Goal: Task Accomplishment & Management: Manage account settings

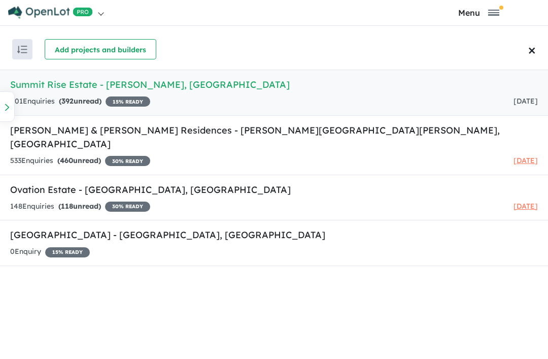
click at [85, 99] on strong "( 392 unread)" at bounding box center [80, 100] width 43 height 9
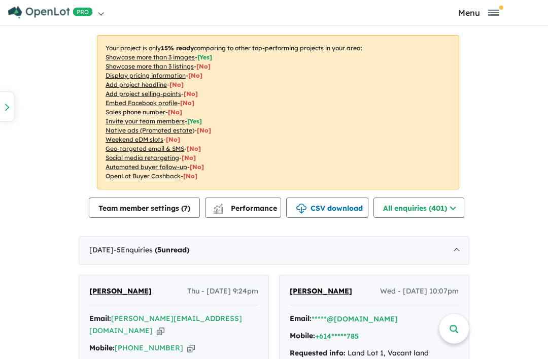
scroll to position [277, 0]
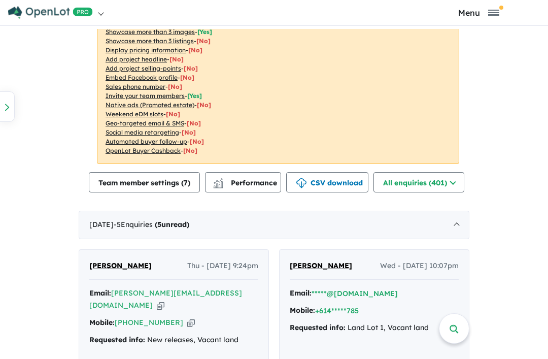
click at [374, 182] on button "All enquiries ( 401 )" at bounding box center [419, 182] width 91 height 20
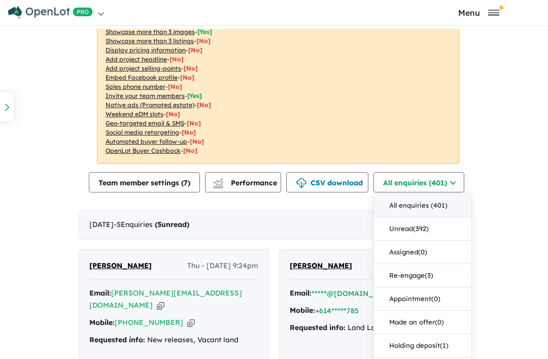
click at [374, 206] on button "All enquiries ( 401 )" at bounding box center [422, 205] width 97 height 23
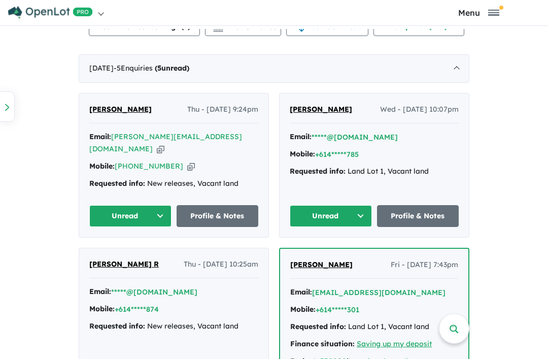
scroll to position [437, 0]
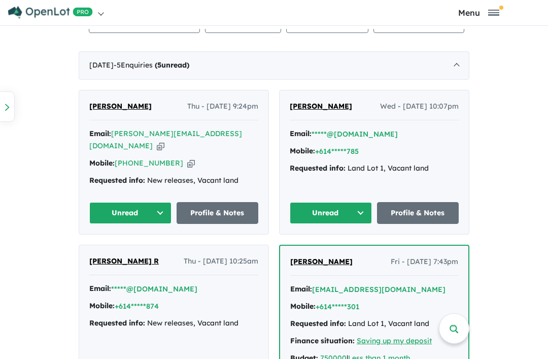
click at [348, 202] on button "Unread" at bounding box center [331, 213] width 82 height 22
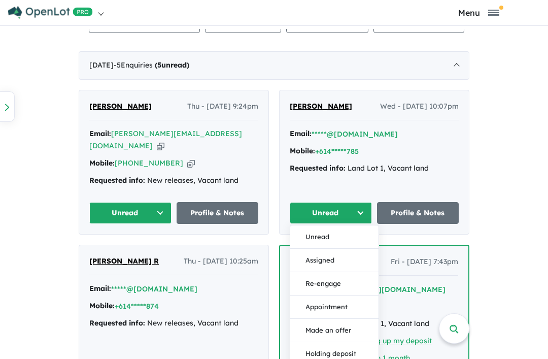
click at [455, 169] on div "Requested info: Land Lot 1, Vacant land" at bounding box center [374, 168] width 169 height 12
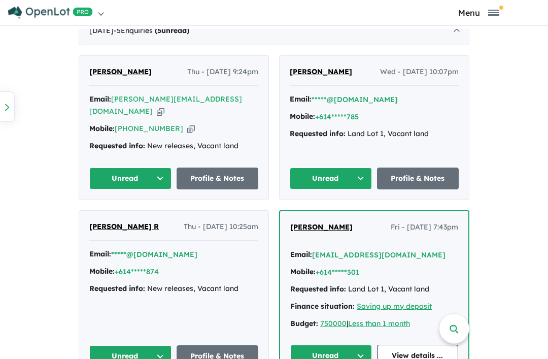
scroll to position [422, 0]
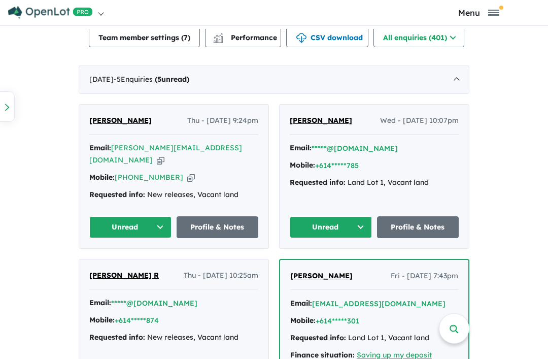
click at [344, 168] on button "+614*****785" at bounding box center [337, 165] width 44 height 11
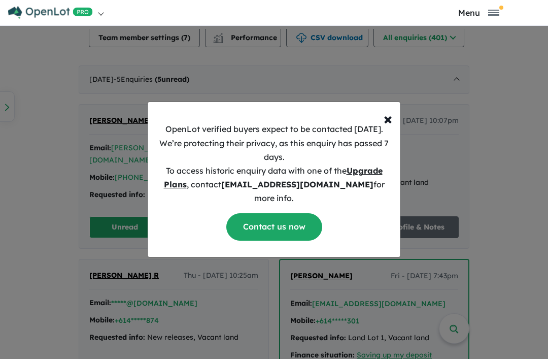
click at [384, 128] on span "×" at bounding box center [388, 118] width 9 height 20
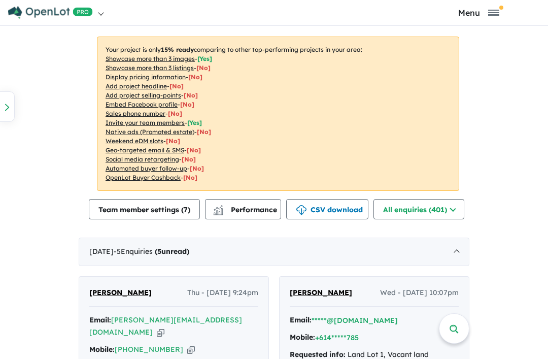
scroll to position [248, 0]
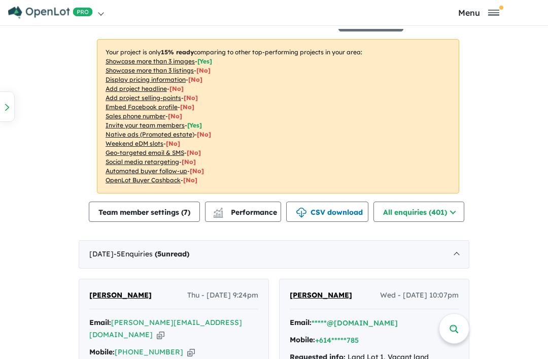
click at [286, 209] on button "CSV download" at bounding box center [327, 212] width 82 height 20
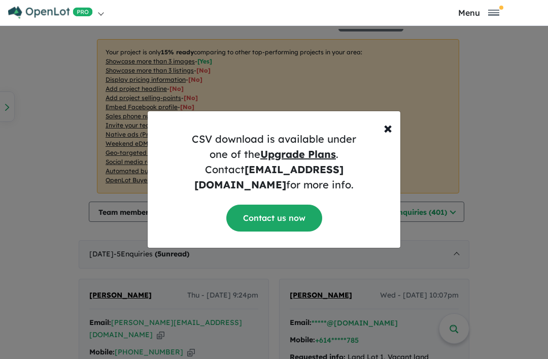
click at [389, 138] on span "×" at bounding box center [388, 127] width 9 height 20
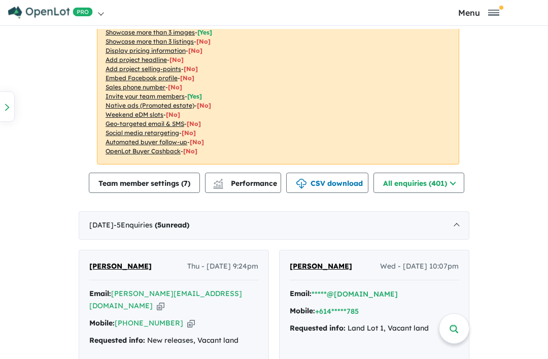
scroll to position [282, 0]
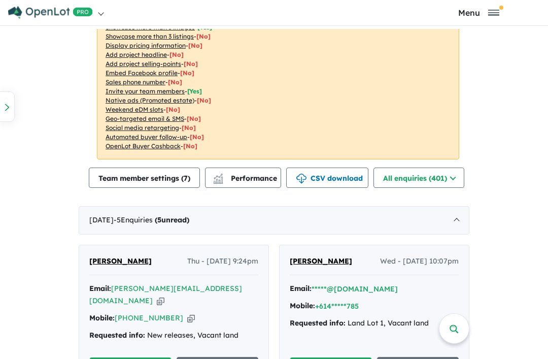
click at [89, 177] on button "Team member settings ( 7 )" at bounding box center [144, 177] width 111 height 20
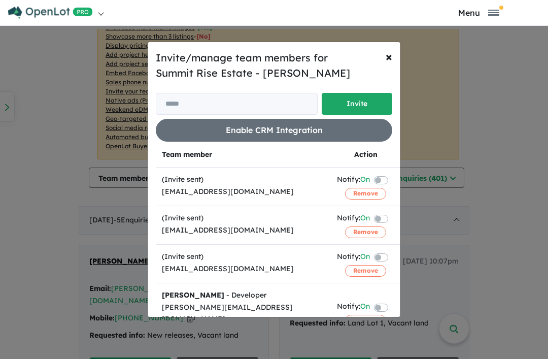
scroll to position [10, 0]
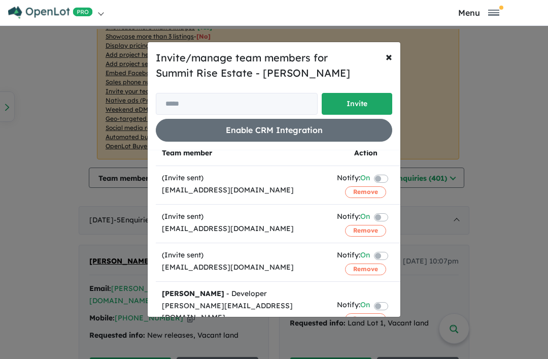
click at [382, 71] on button "× Close" at bounding box center [389, 56] width 23 height 28
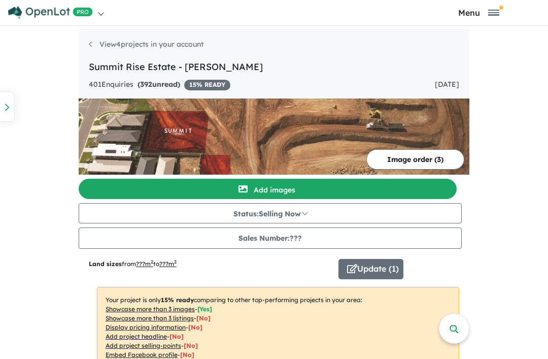
scroll to position [0, 0]
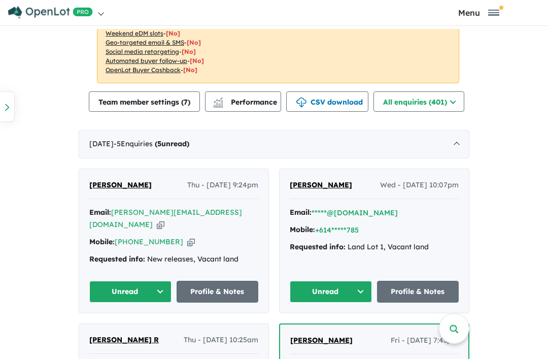
scroll to position [373, 0]
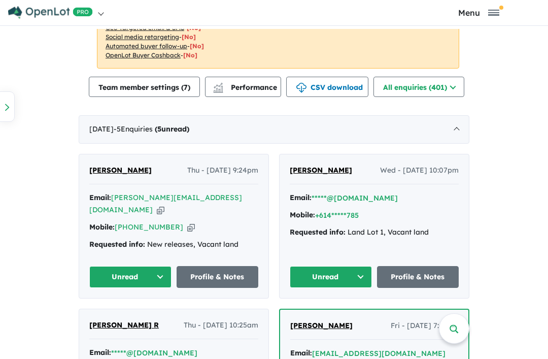
click at [227, 266] on link "Profile & Notes" at bounding box center [218, 277] width 82 height 22
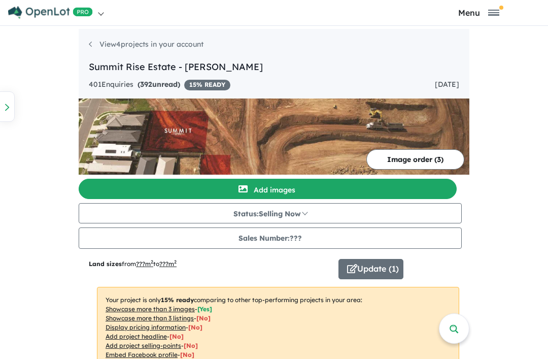
scroll to position [0, 0]
click at [138, 83] on strong "( 392 unread)" at bounding box center [159, 84] width 43 height 9
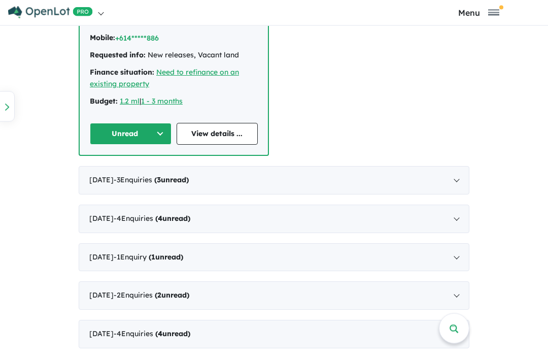
scroll to position [880, 0]
click at [458, 166] on div "August 2025 - 3 Enquir ies ( 3 unread)" at bounding box center [274, 180] width 391 height 28
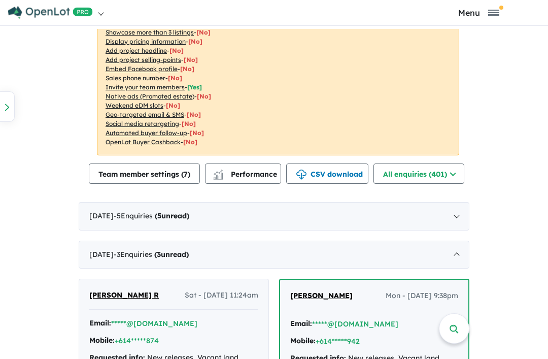
scroll to position [286, 0]
click at [95, 176] on button "Team member settings ( 7 )" at bounding box center [144, 173] width 111 height 20
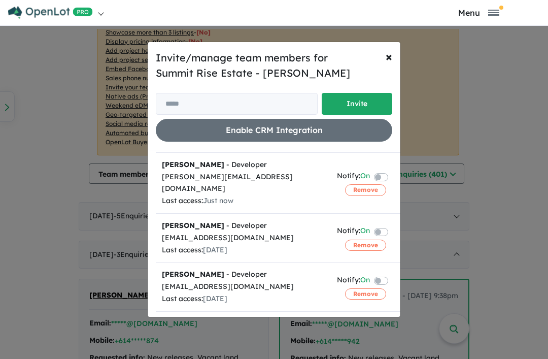
scroll to position [141, 0]
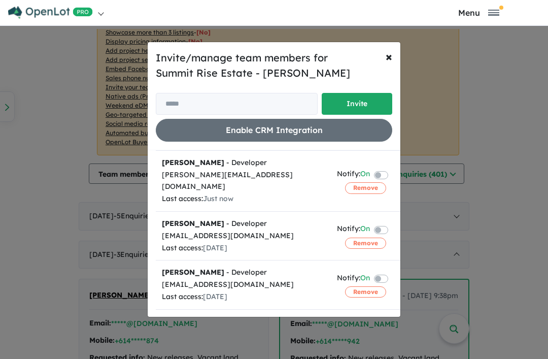
click at [327, 290] on td "Melanie Naidu - Developer mnaidu@creationhomes.com.au Last access: 3 months ago" at bounding box center [243, 284] width 175 height 49
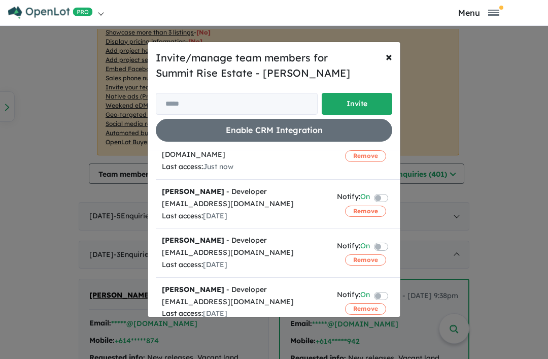
scroll to position [172, 0]
click at [388, 64] on span "×" at bounding box center [389, 56] width 7 height 15
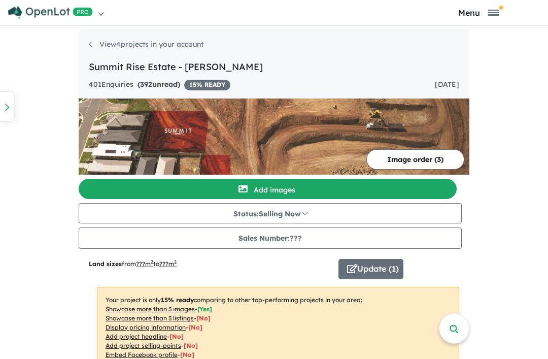
scroll to position [0, 0]
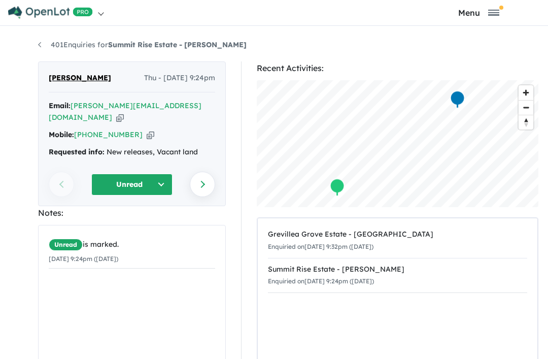
click at [207, 172] on link "Next enquiry" at bounding box center [202, 184] width 25 height 25
click at [104, 16] on link at bounding box center [141, 12] width 266 height 25
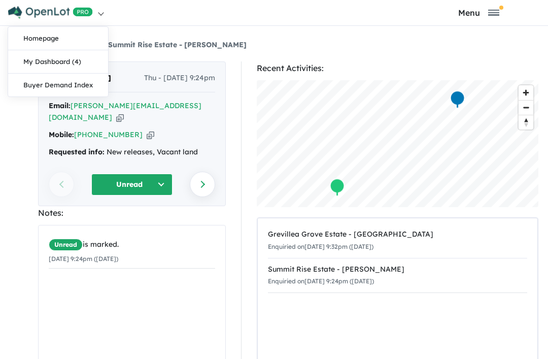
click at [71, 63] on link "My Dashboard (4)" at bounding box center [58, 61] width 100 height 23
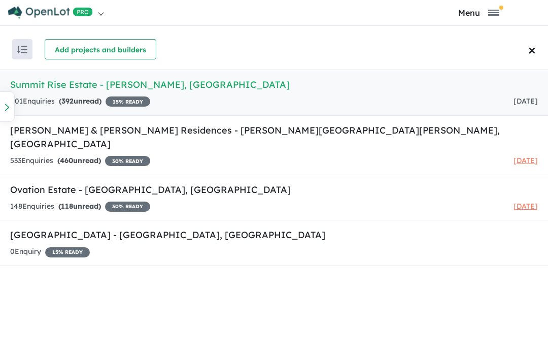
click at [125, 83] on h5 "Summit Rise Estate - Gregory Hills , NSW" at bounding box center [274, 85] width 528 height 14
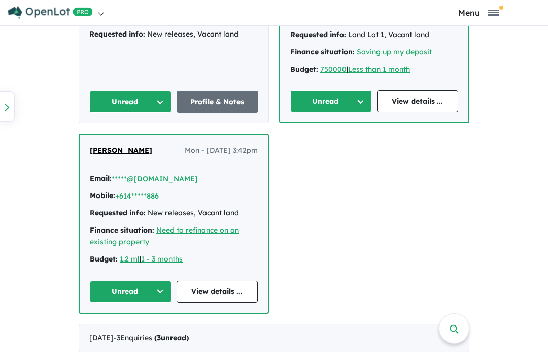
scroll to position [712, 0]
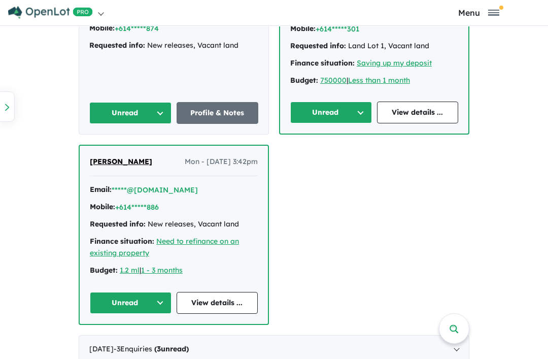
click at [156, 292] on button "Unread" at bounding box center [131, 303] width 82 height 22
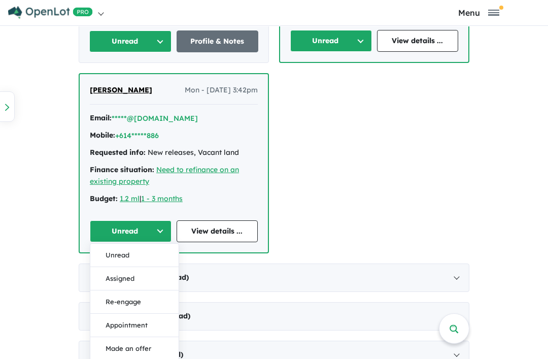
scroll to position [712, 0]
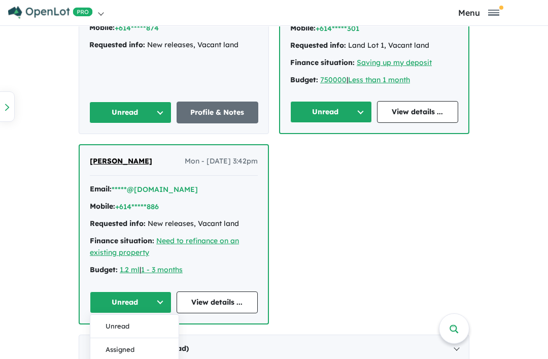
click at [263, 235] on div "Dimple choudhary Mon - 01/09/2025, 3:42pm Email: *****@yahoo.com Mobile: +614**…" at bounding box center [174, 234] width 188 height 178
click at [234, 291] on link "View details ..." at bounding box center [218, 302] width 82 height 22
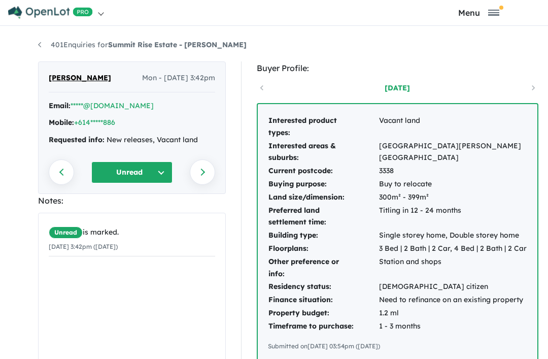
click at [199, 167] on link "Next enquiry" at bounding box center [202, 171] width 25 height 25
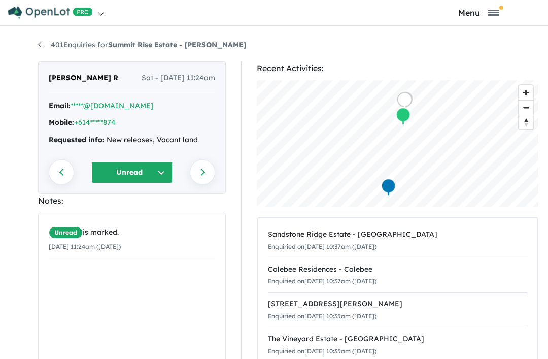
click at [208, 166] on link "Next enquiry" at bounding box center [202, 171] width 25 height 25
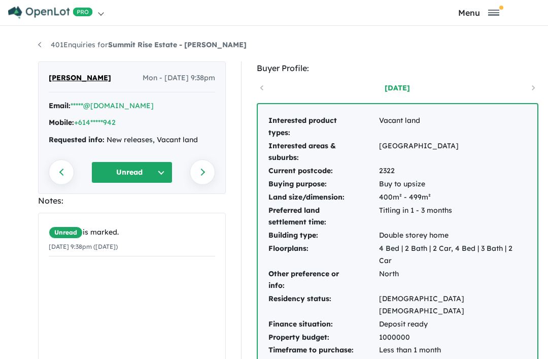
click at [203, 173] on link "Next enquiry" at bounding box center [202, 171] width 25 height 25
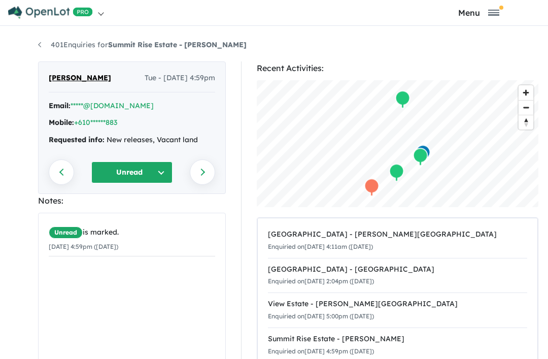
click at [92, 13] on img at bounding box center [50, 12] width 85 height 13
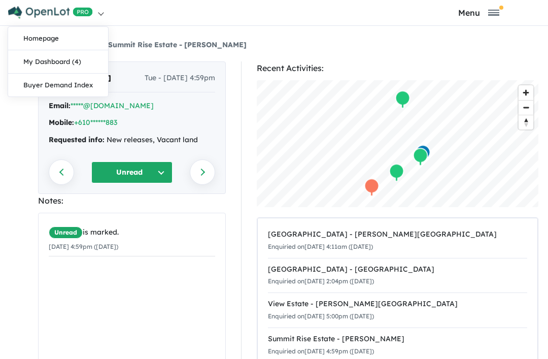
click at [71, 64] on link "My Dashboard (4)" at bounding box center [58, 61] width 100 height 23
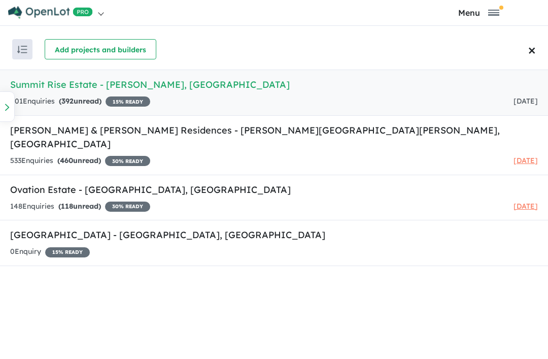
click at [76, 247] on span "15 % READY" at bounding box center [67, 252] width 45 height 10
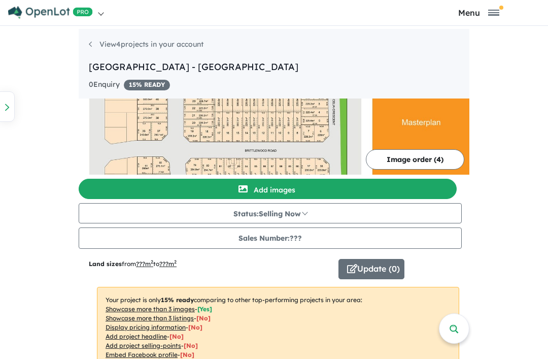
click at [470, 121] on img at bounding box center [274, 136] width 391 height 76
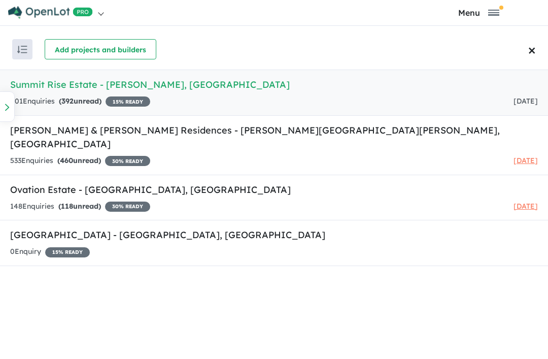
click at [124, 183] on h5 "Ovation Estate - [GEOGRAPHIC_DATA] , [GEOGRAPHIC_DATA]" at bounding box center [274, 190] width 528 height 14
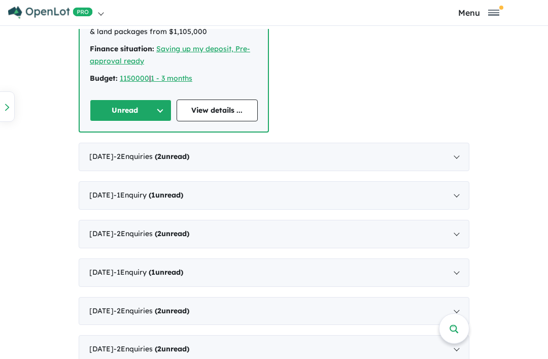
scroll to position [718, 0]
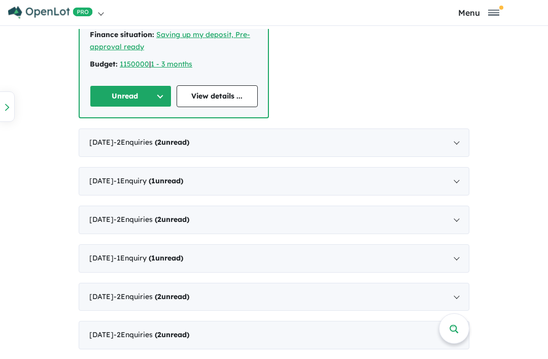
click at [189, 138] on strong "( 2 unread)" at bounding box center [172, 142] width 35 height 9
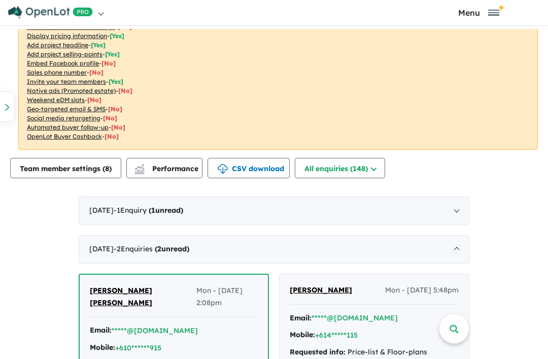
scroll to position [387, 0]
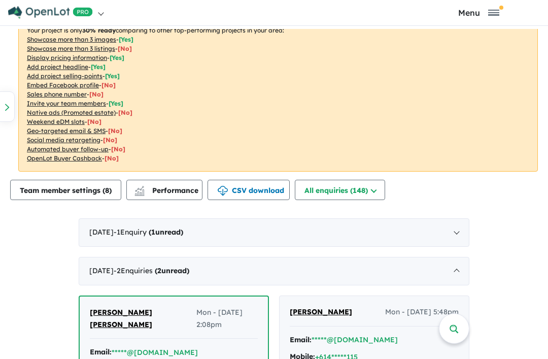
click at [247, 187] on button "CSV download" at bounding box center [249, 190] width 82 height 20
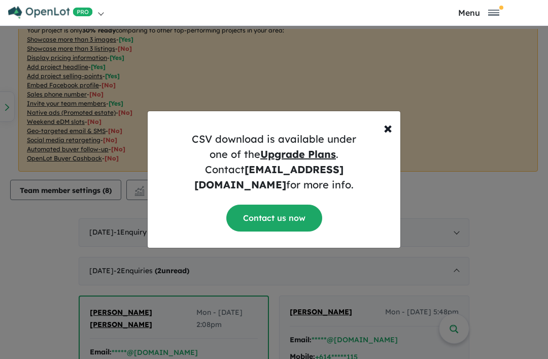
click at [297, 160] on u "Upgrade Plans" at bounding box center [298, 154] width 76 height 13
click at [385, 138] on span "×" at bounding box center [388, 127] width 9 height 20
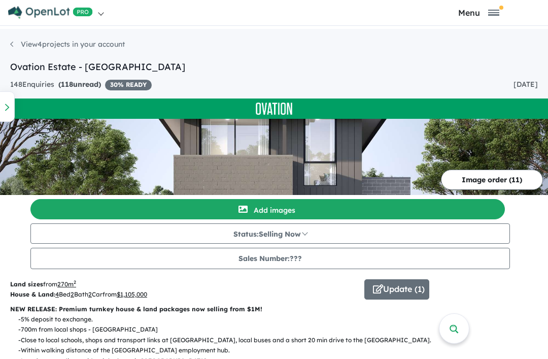
scroll to position [0, 0]
